Goal: Task Accomplishment & Management: Complete application form

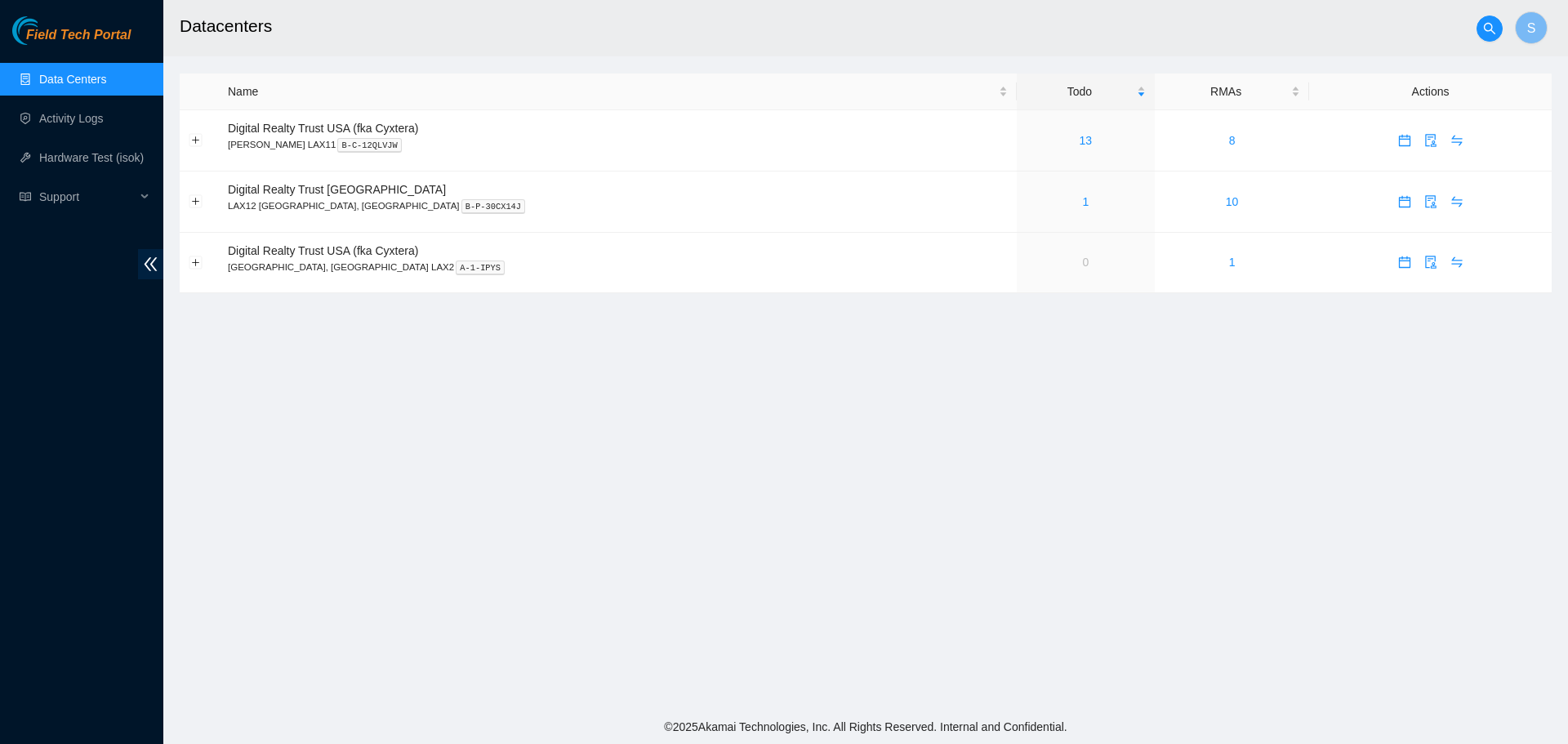
click at [81, 72] on link "Data Centers" at bounding box center [72, 79] width 67 height 13
click at [64, 117] on link "Activity Logs" at bounding box center [71, 118] width 64 height 13
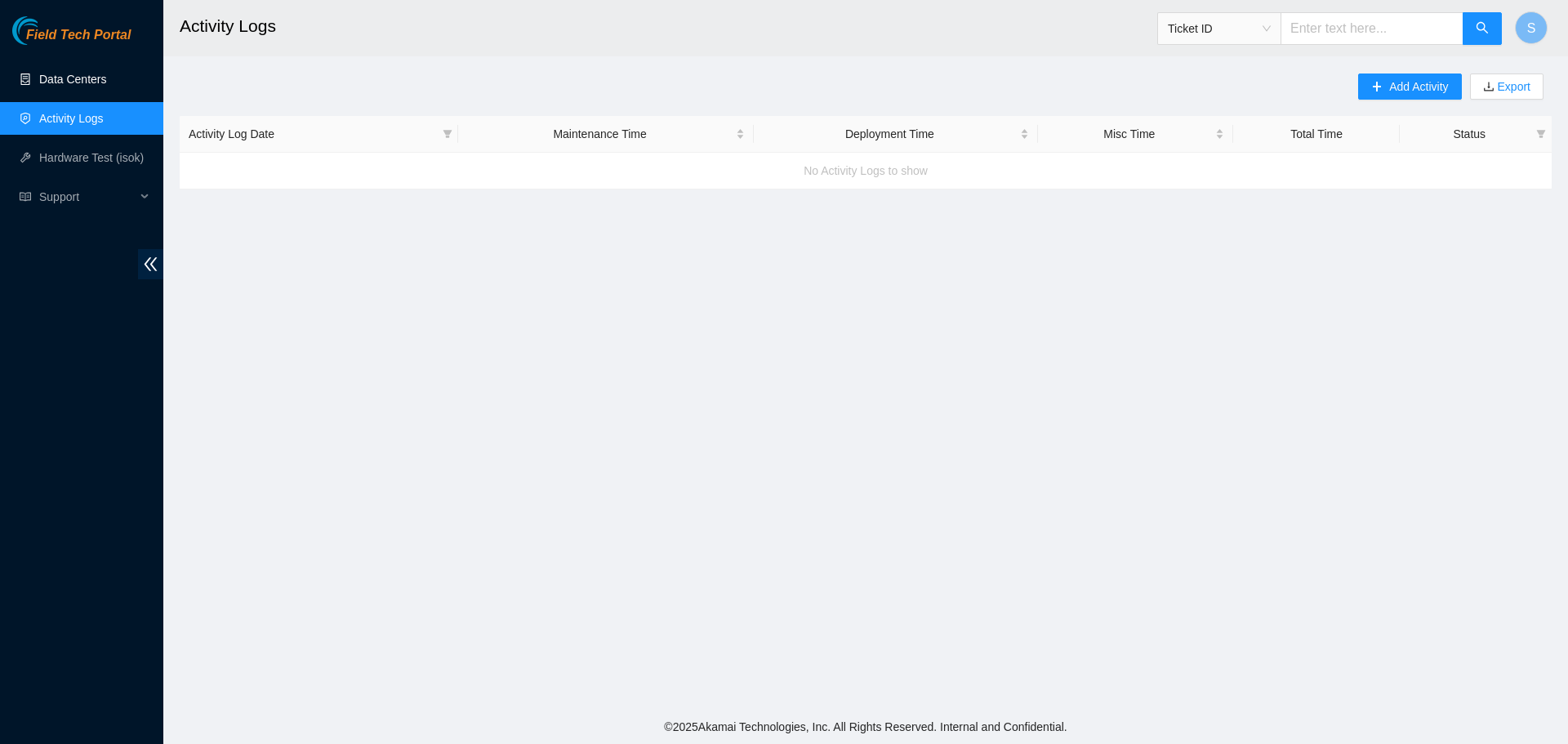
click at [73, 86] on link "Data Centers" at bounding box center [72, 79] width 67 height 13
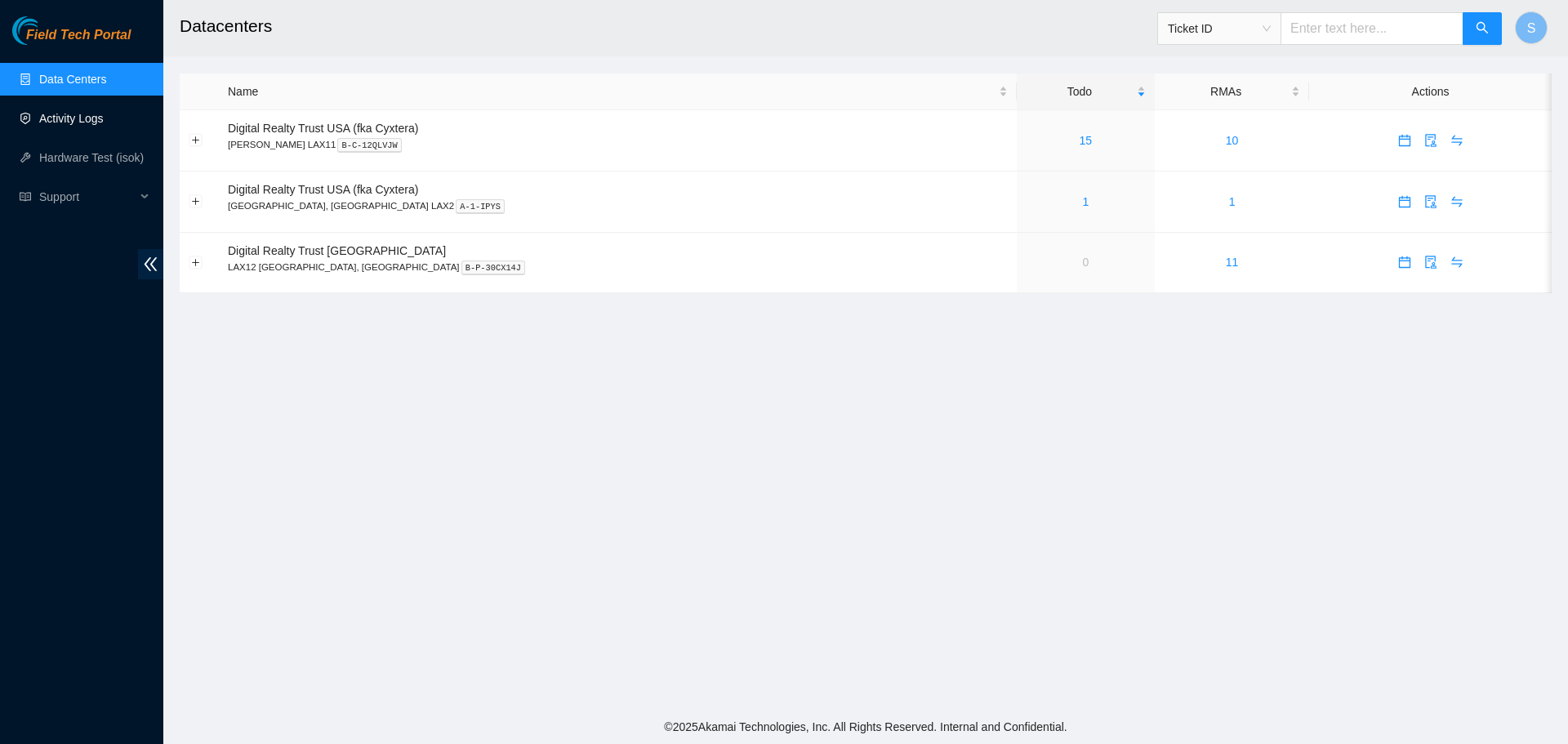
click at [91, 118] on link "Activity Logs" at bounding box center [71, 118] width 64 height 13
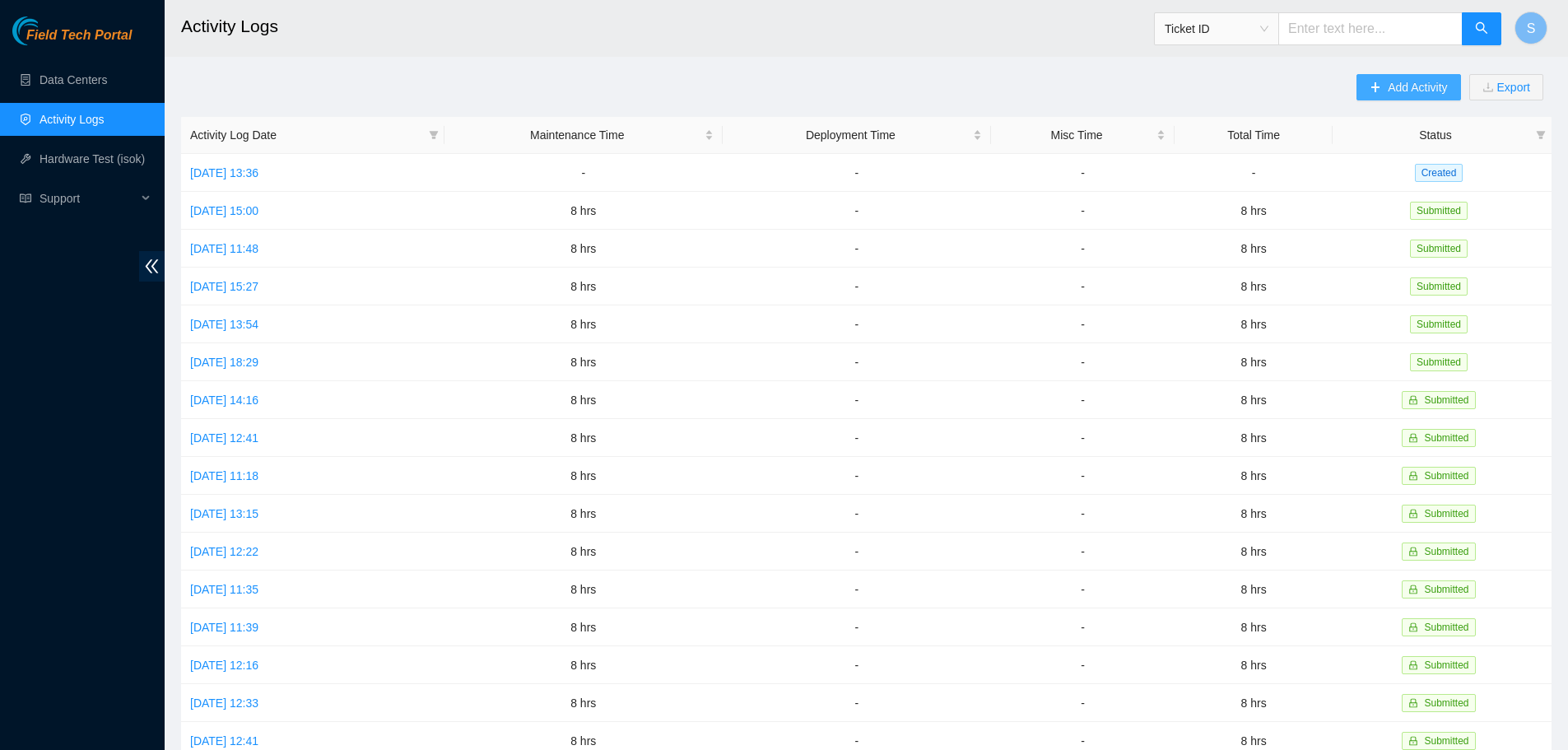
click at [1399, 81] on span "Add Activity" at bounding box center [1417, 87] width 59 height 18
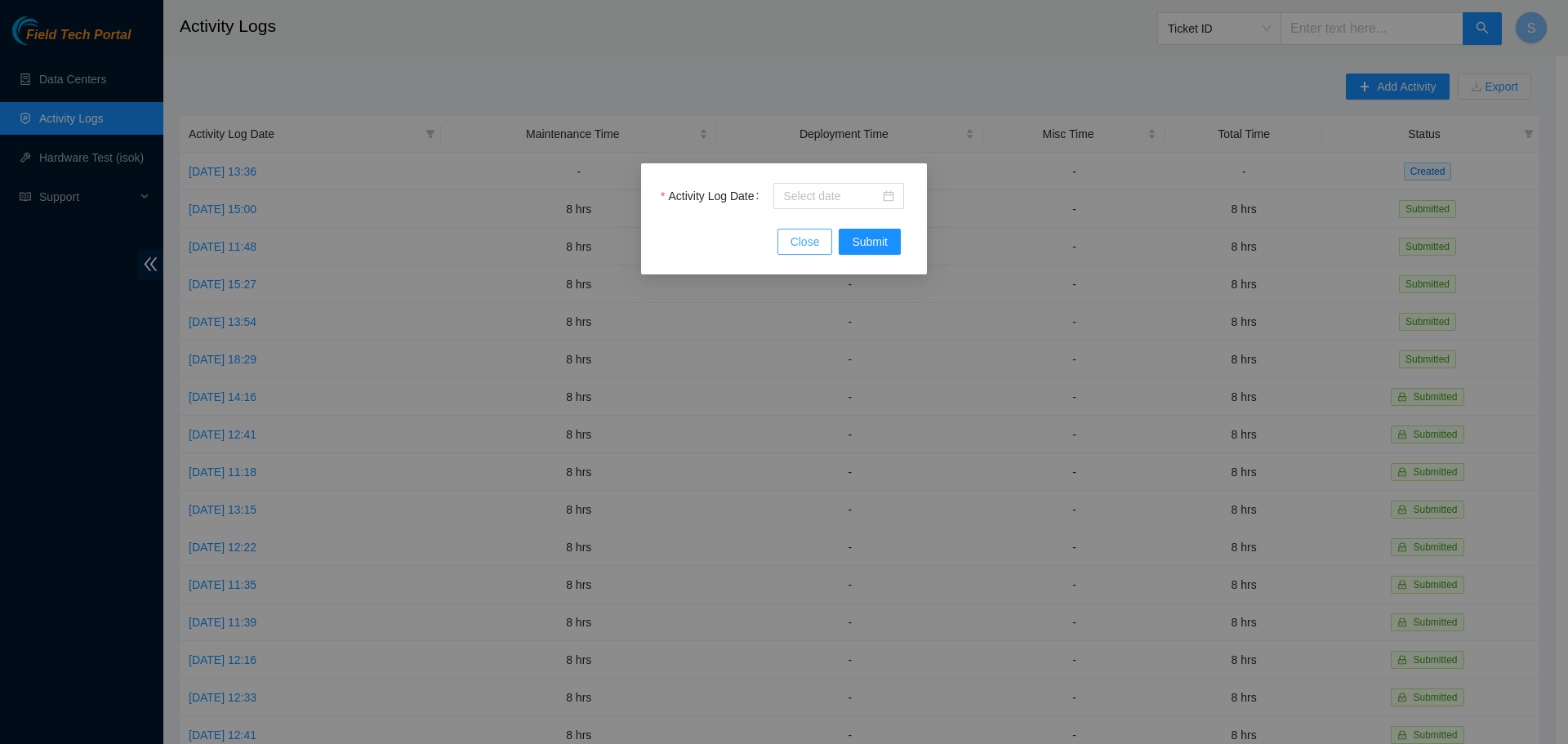
click at [801, 233] on span "Close" at bounding box center [805, 241] width 30 height 18
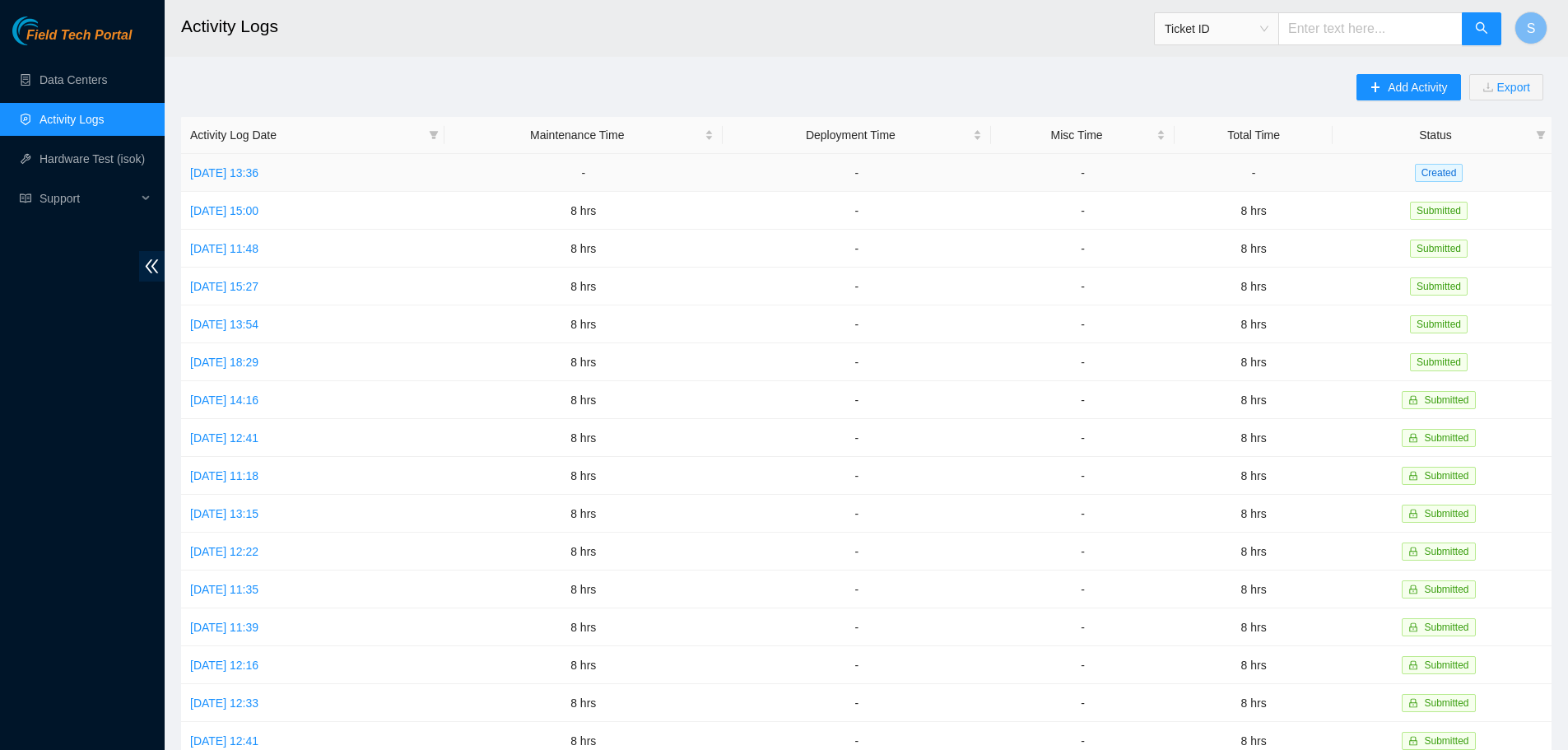
click at [266, 163] on td "Wed, 13 Aug 2025 13:36" at bounding box center [313, 173] width 263 height 38
click at [259, 170] on link "Wed, 13 Aug 2025 13:36" at bounding box center [224, 172] width 68 height 13
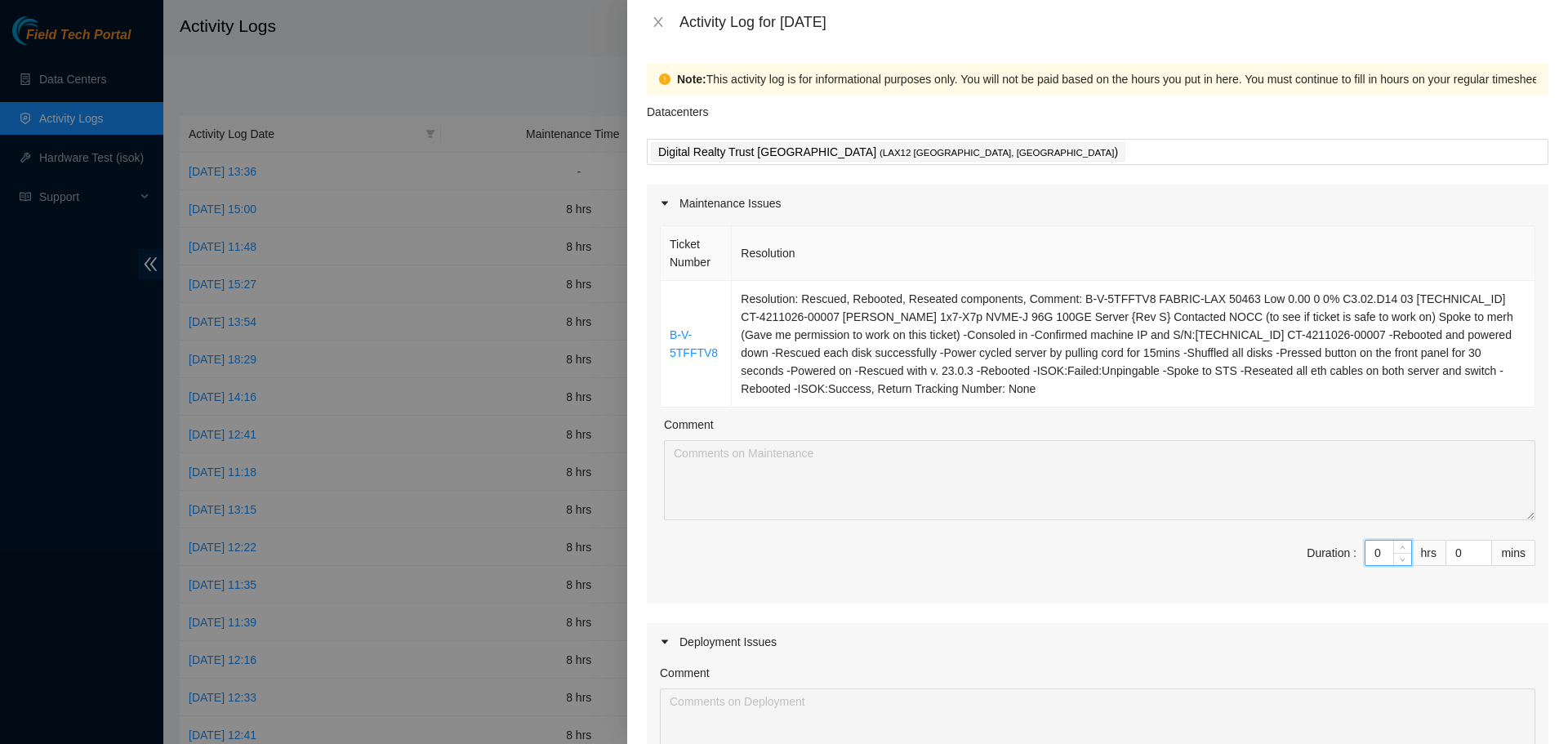
click at [1373, 555] on input "0" at bounding box center [1388, 552] width 46 height 24
type input "8"
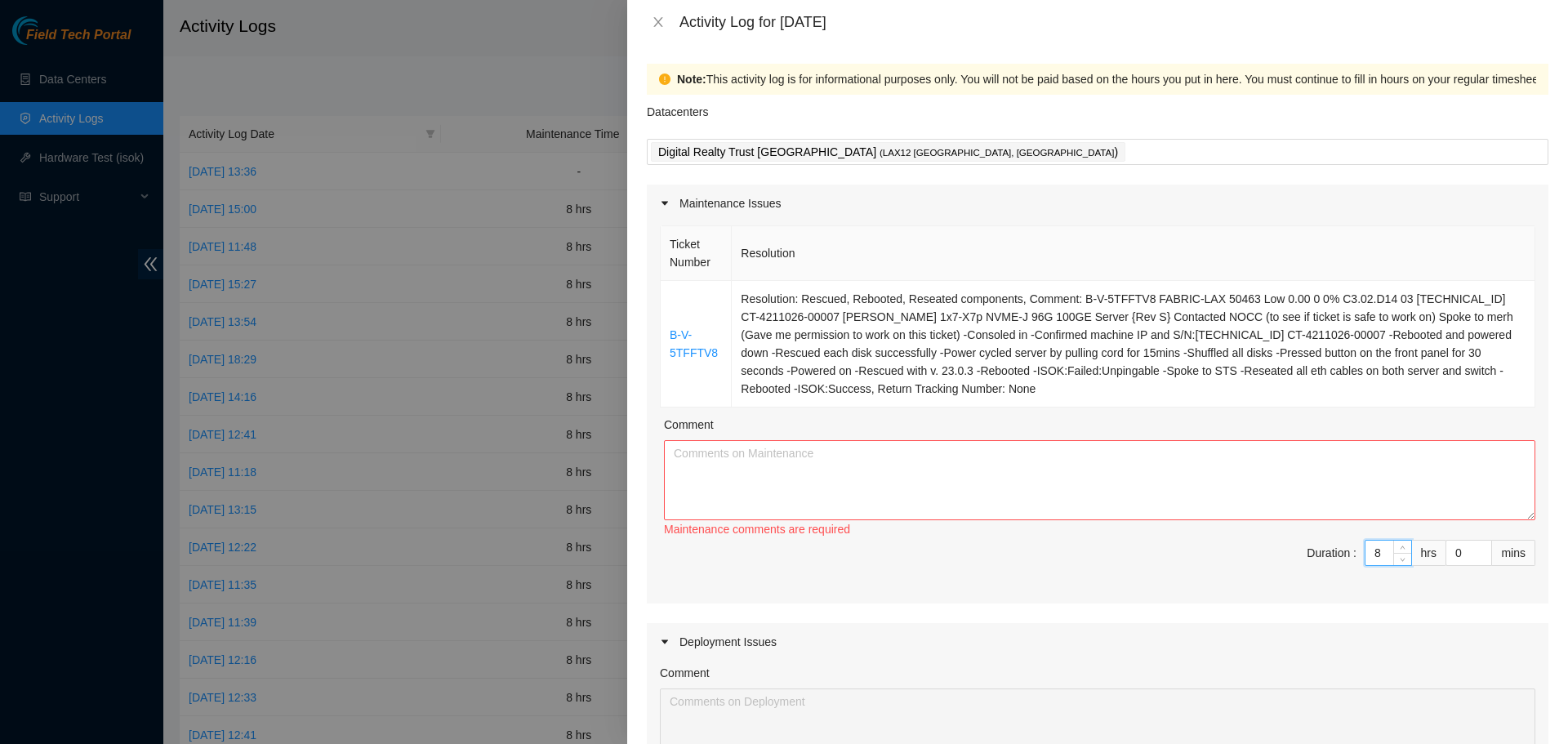
type input "8"
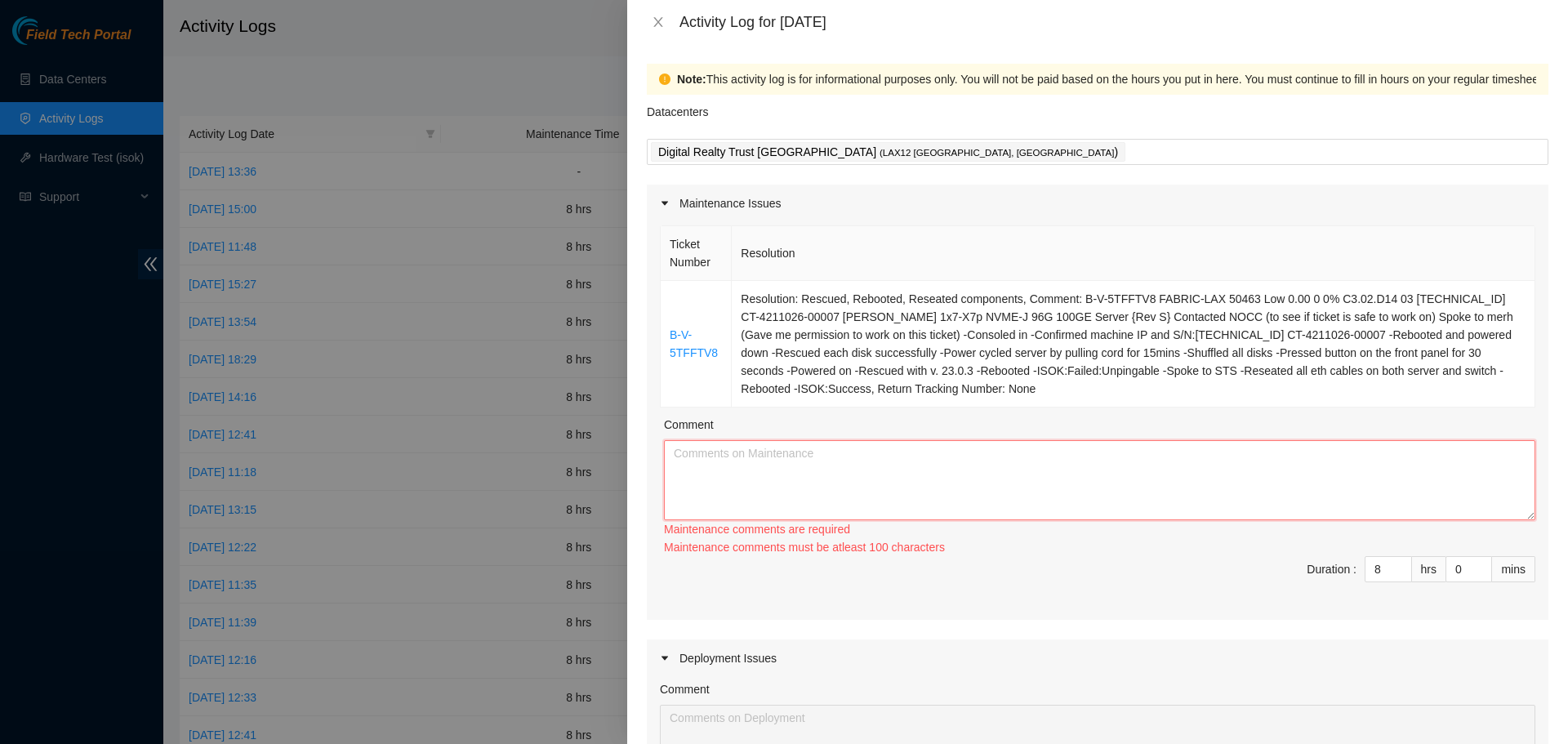
click at [1249, 485] on textarea "Comment" at bounding box center [1100, 480] width 872 height 80
type textarea "S"
type textarea "T"
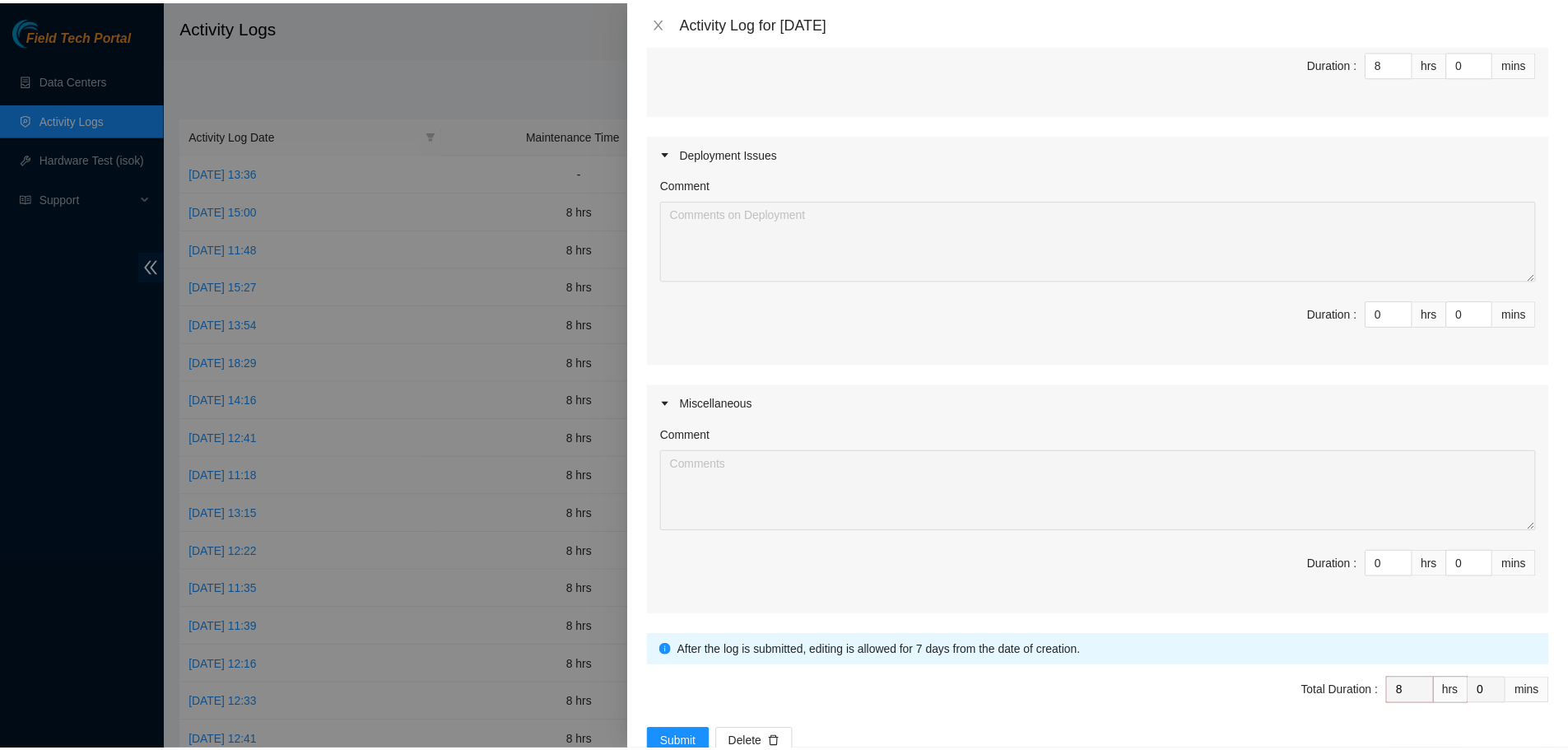
scroll to position [539, 0]
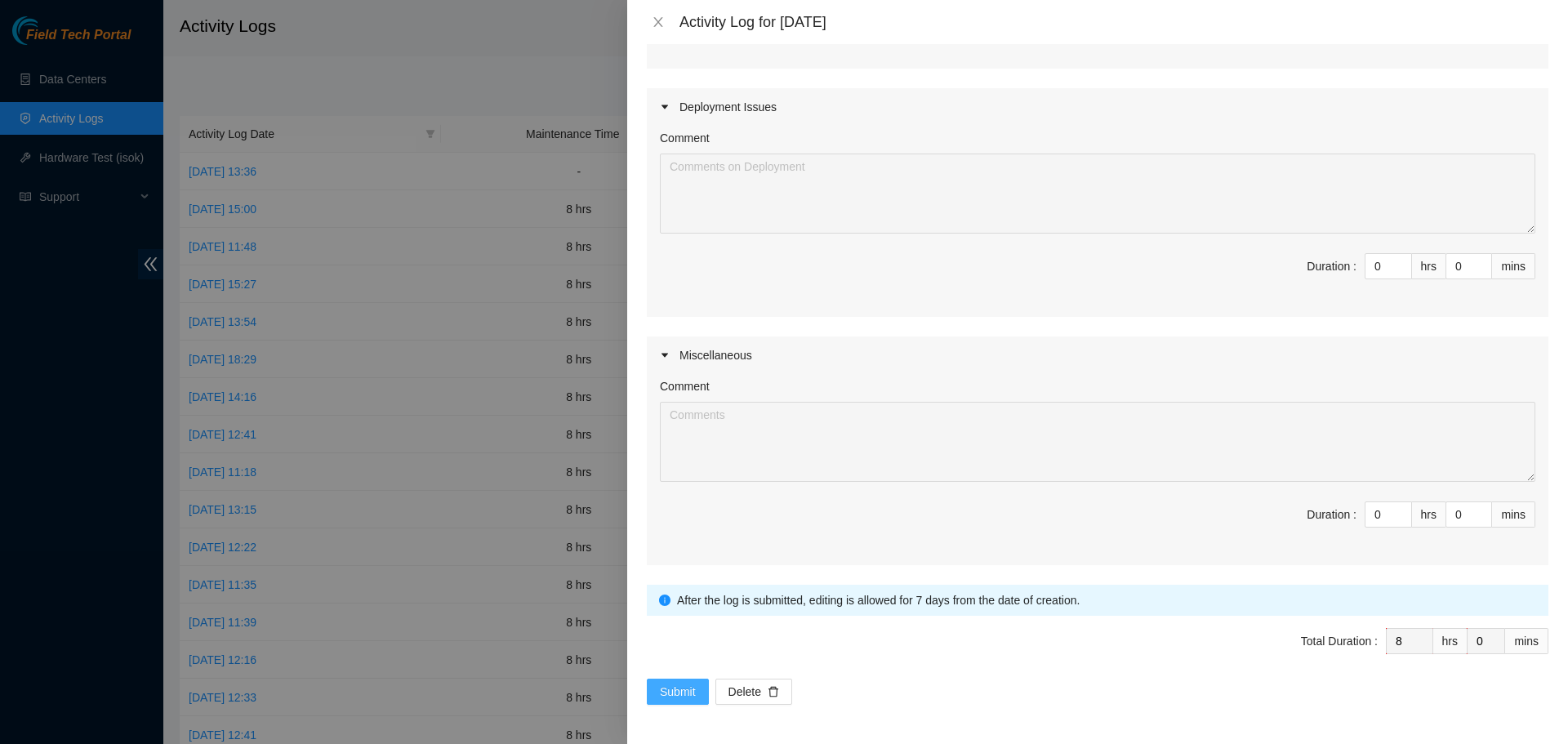
type textarea "Started my day logging into my akamai field tech portal and worked on a ticket …"
click at [685, 698] on span "Submit" at bounding box center [678, 692] width 36 height 18
